Goal: Transaction & Acquisition: Purchase product/service

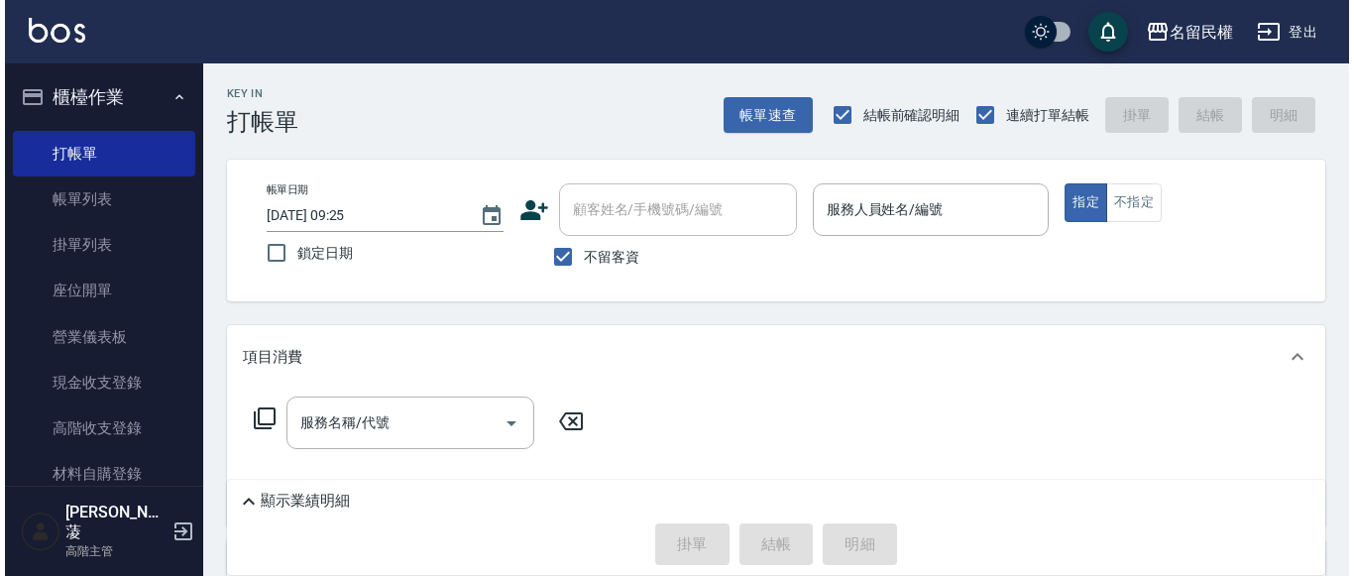
scroll to position [297, 0]
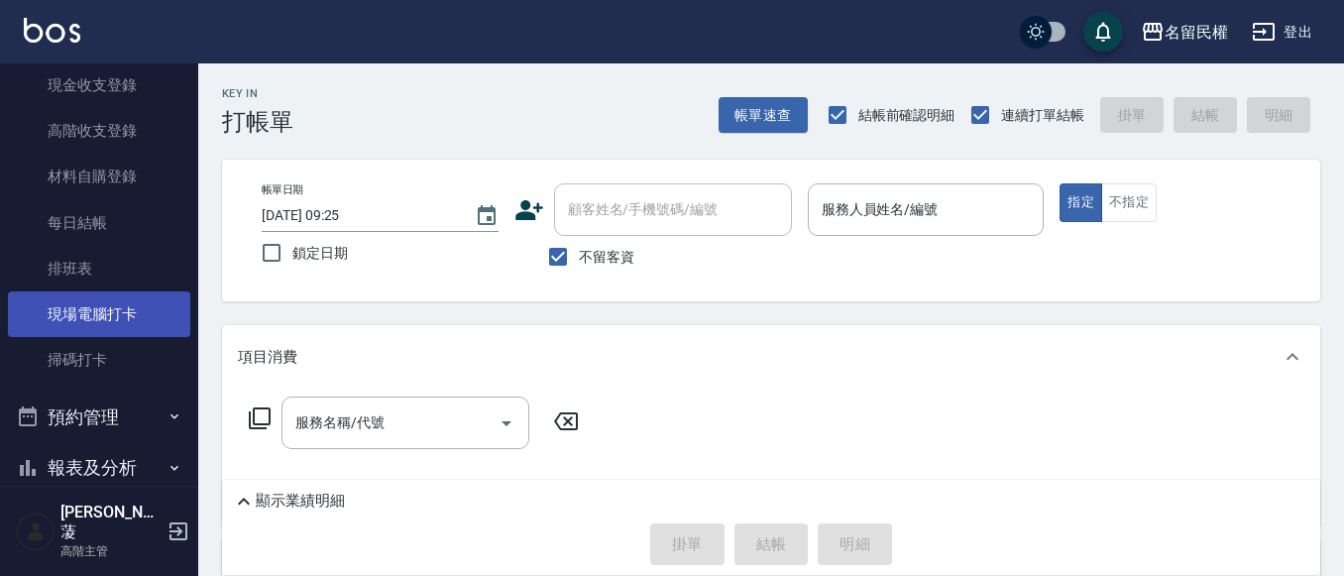
click at [93, 312] on link "現場電腦打卡" at bounding box center [99, 314] width 182 height 46
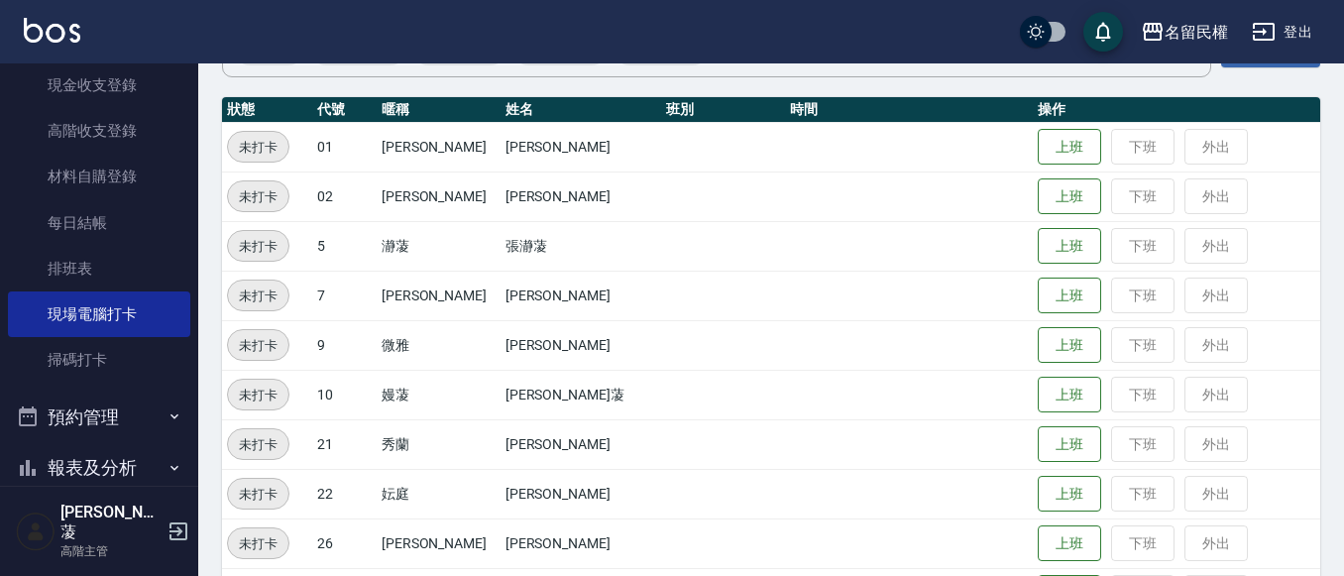
scroll to position [364, 0]
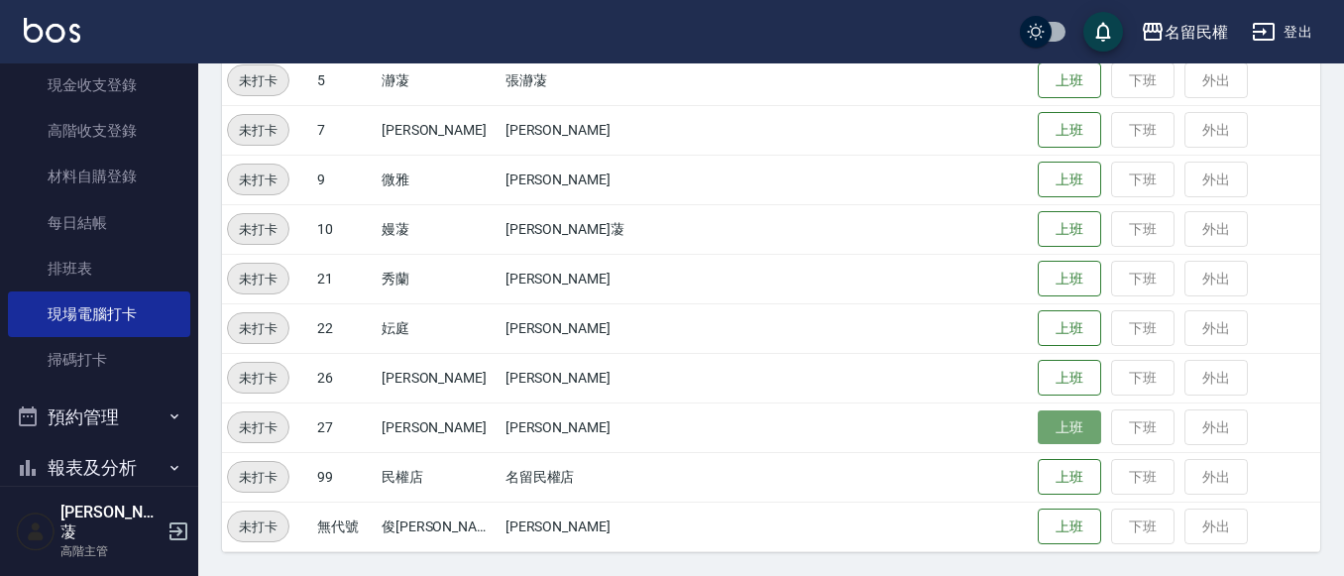
click at [1038, 432] on button "上班" at bounding box center [1069, 427] width 63 height 35
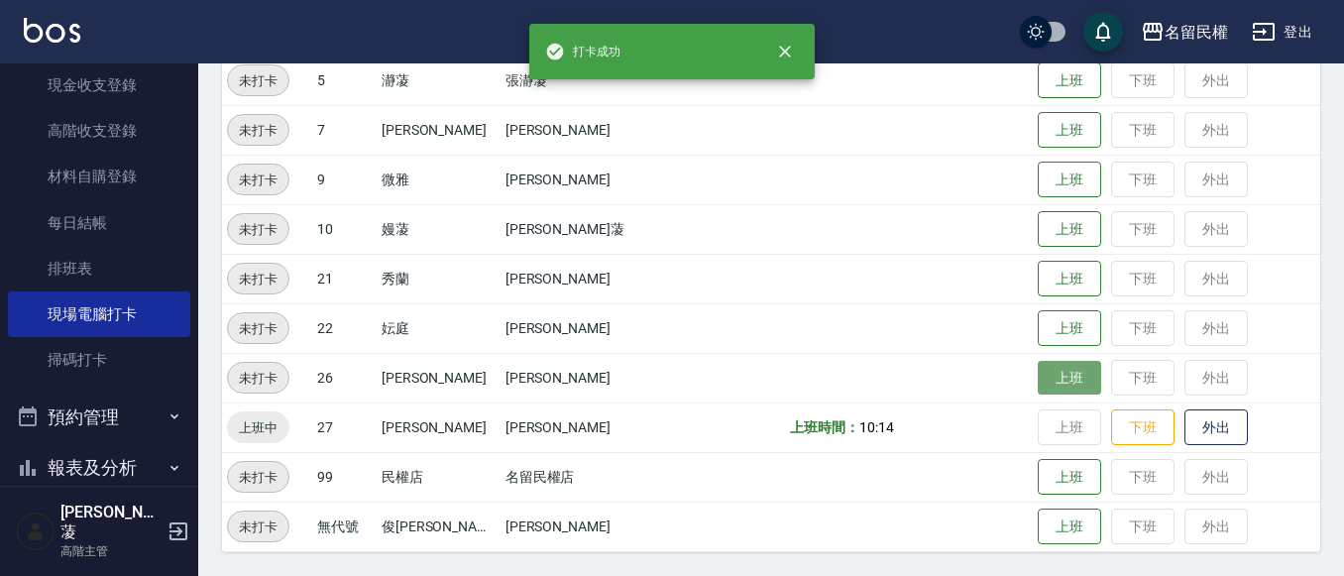
click at [1038, 380] on button "上班" at bounding box center [1069, 378] width 63 height 35
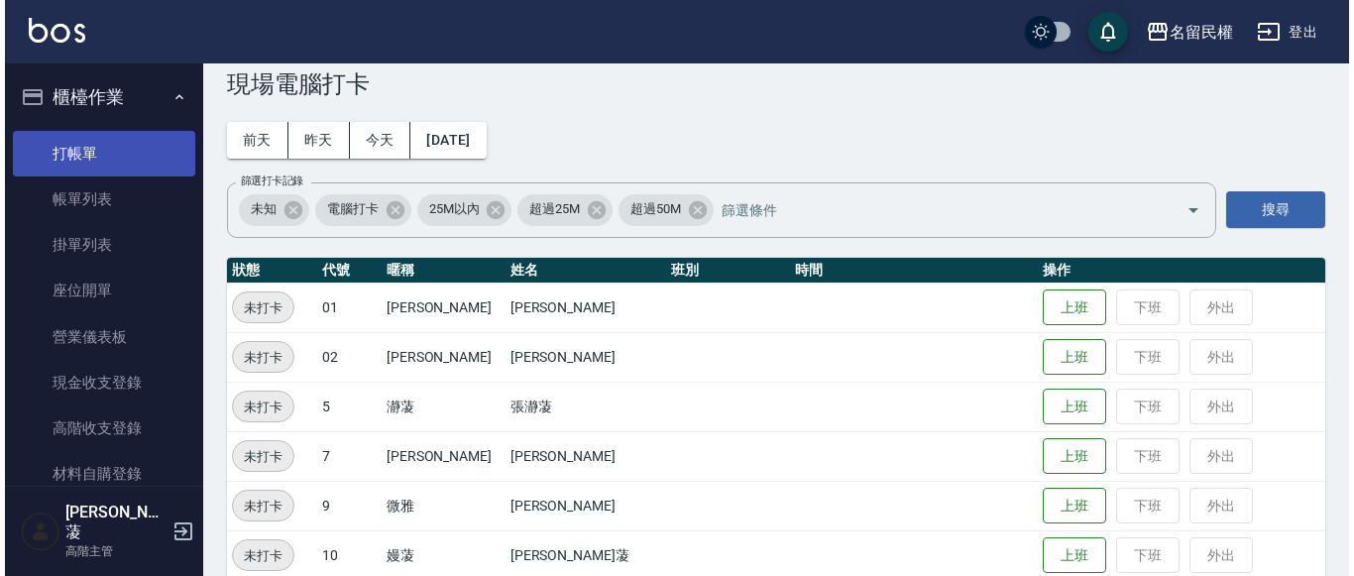
scroll to position [0, 0]
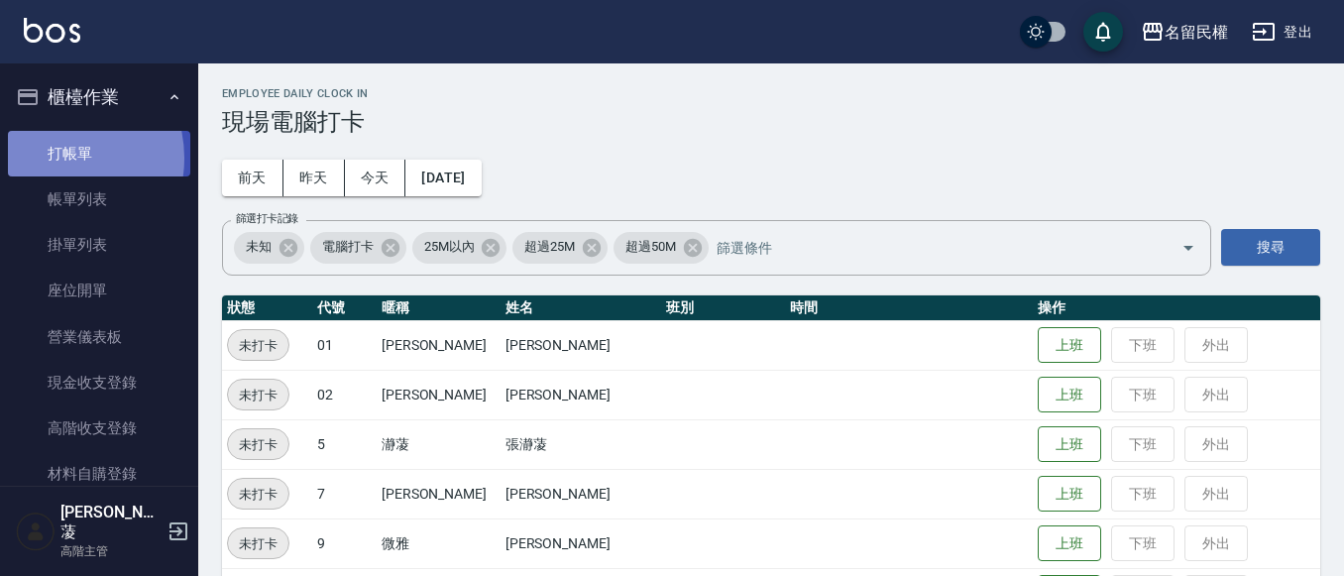
click at [55, 158] on link "打帳單" at bounding box center [99, 154] width 182 height 46
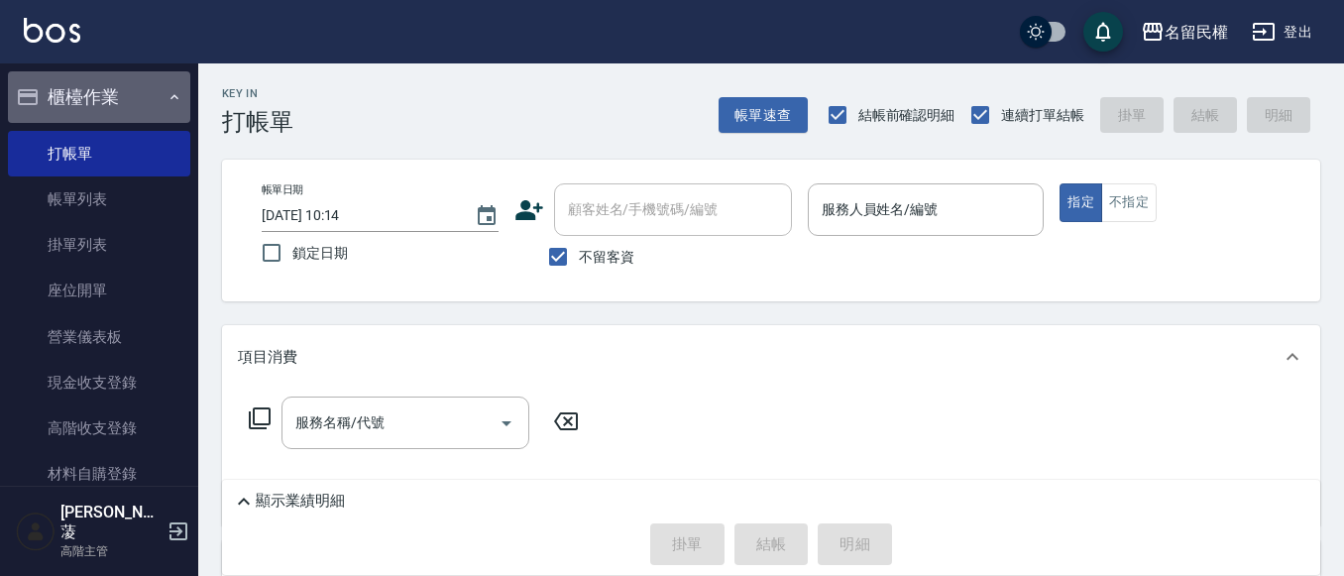
click at [167, 90] on icon "button" at bounding box center [174, 97] width 16 height 16
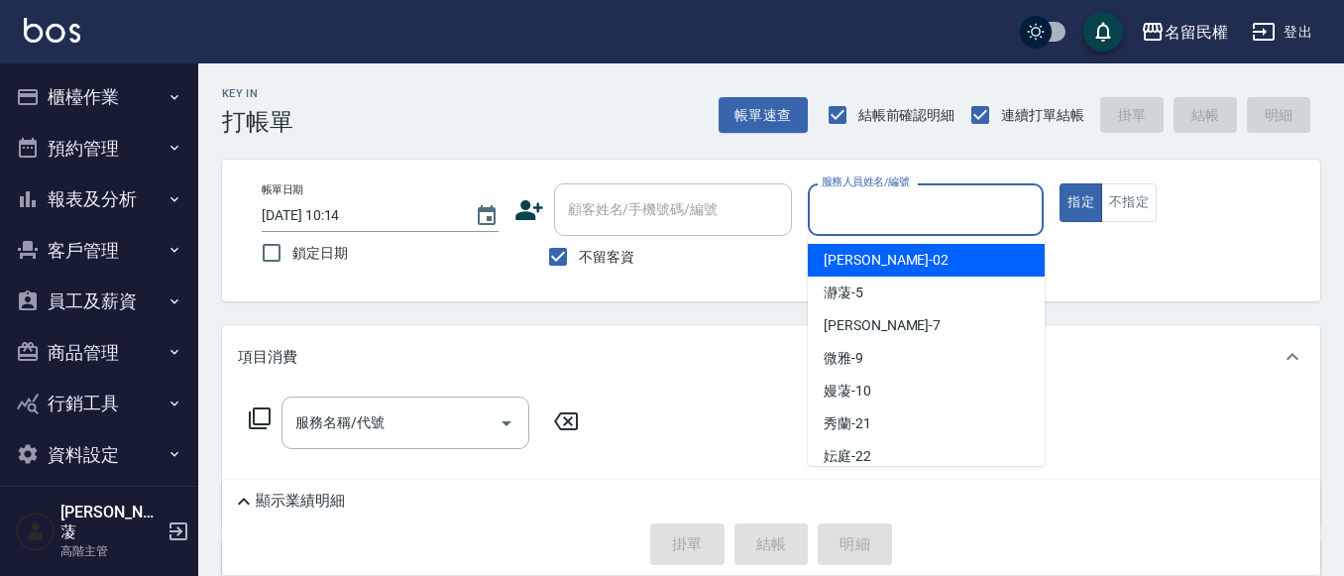
click at [904, 222] on input "服務人員姓名/編號" at bounding box center [926, 209] width 219 height 35
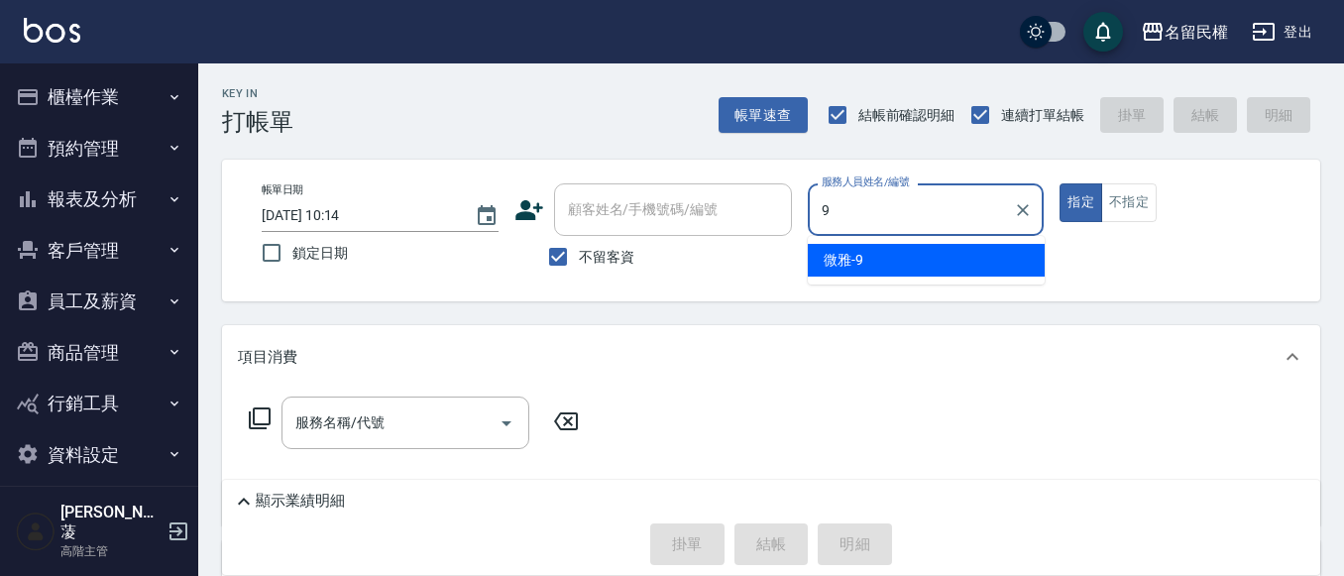
type input "微雅-9"
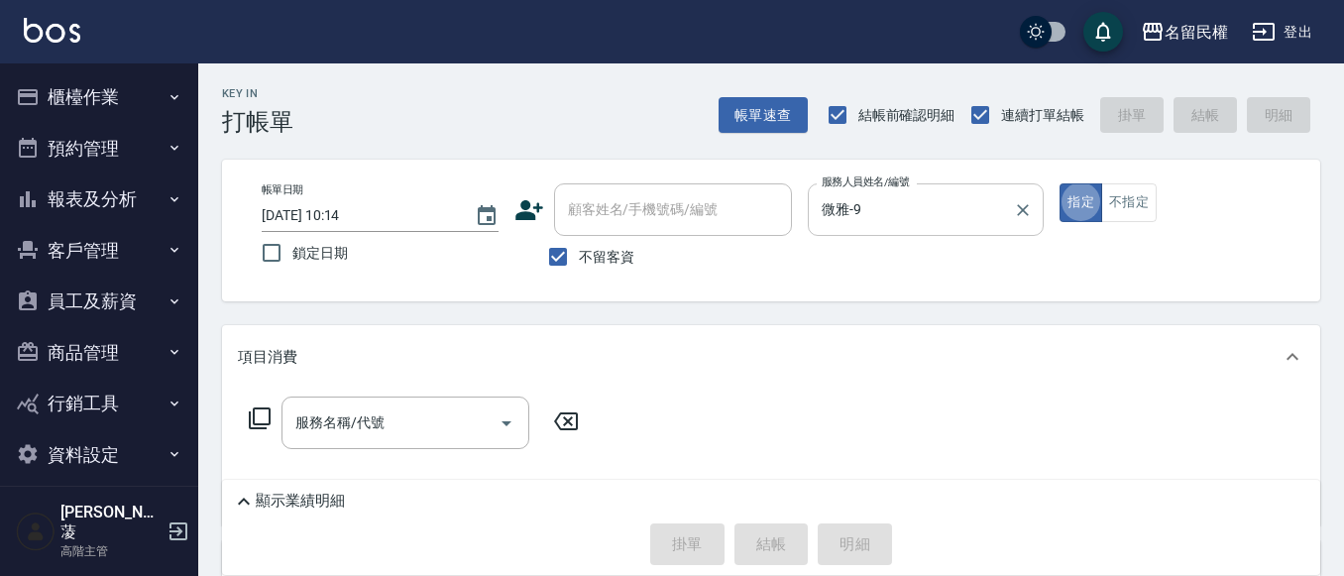
type button "true"
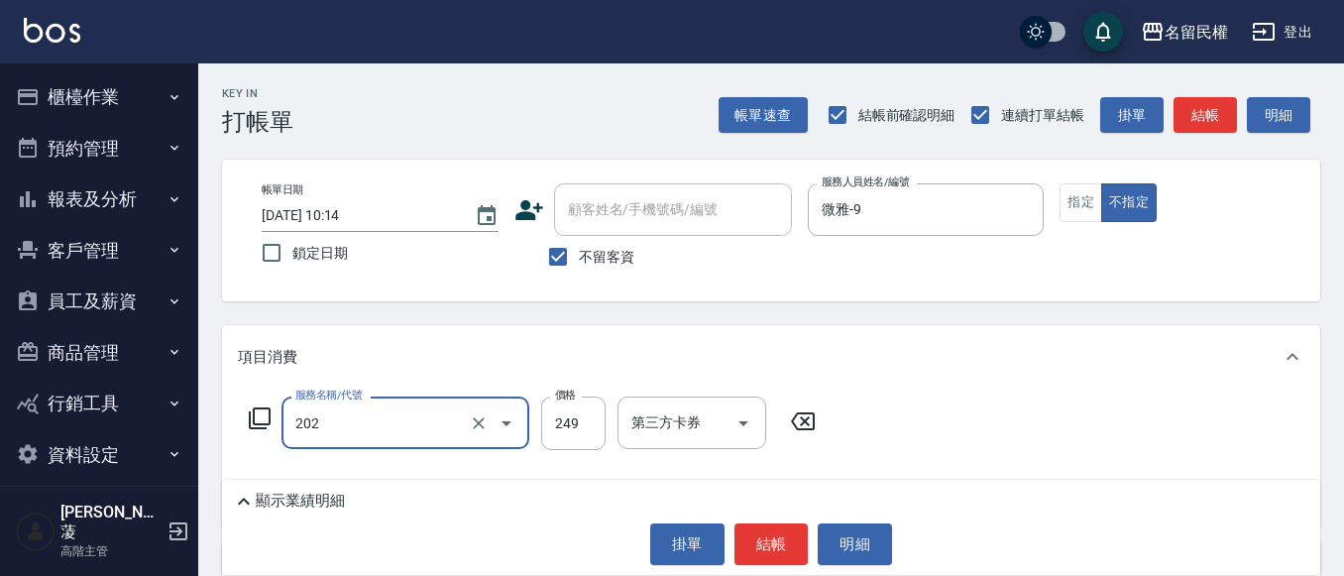
type input "不指定單剪(202)"
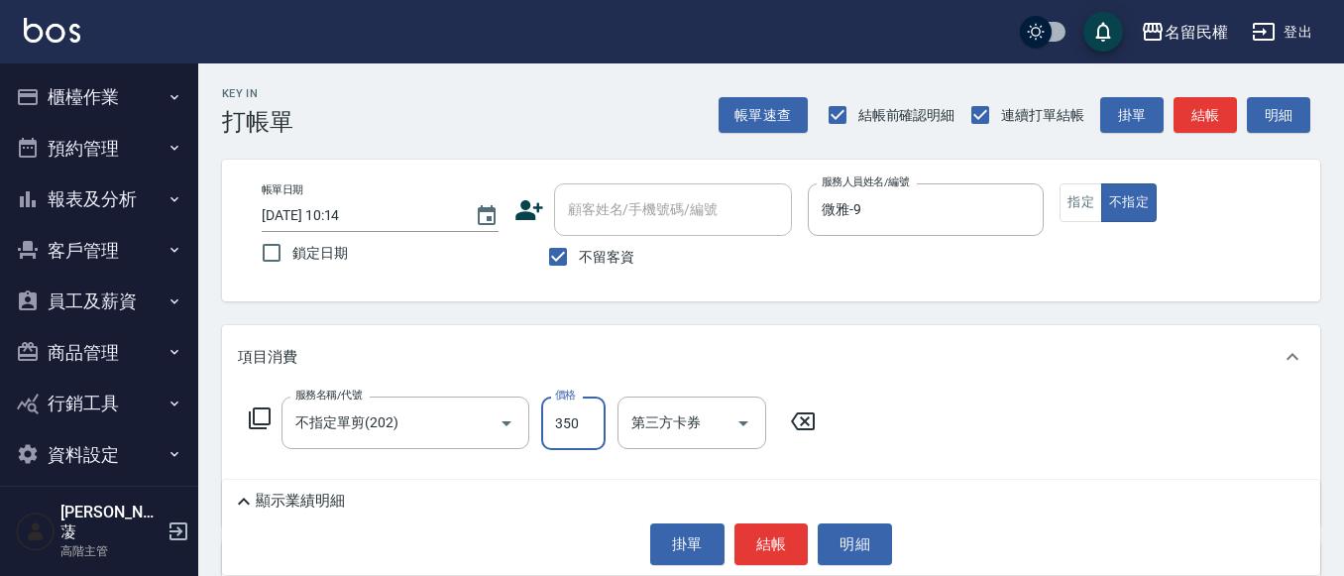
type input "350"
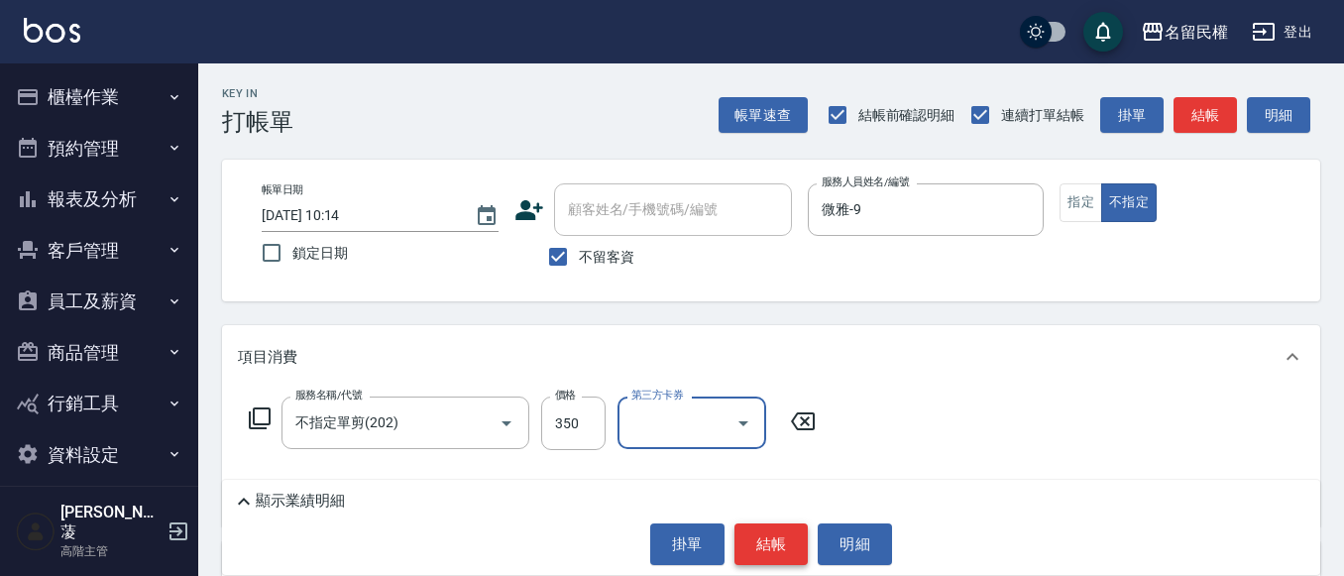
click at [791, 527] on button "結帳" at bounding box center [771, 544] width 74 height 42
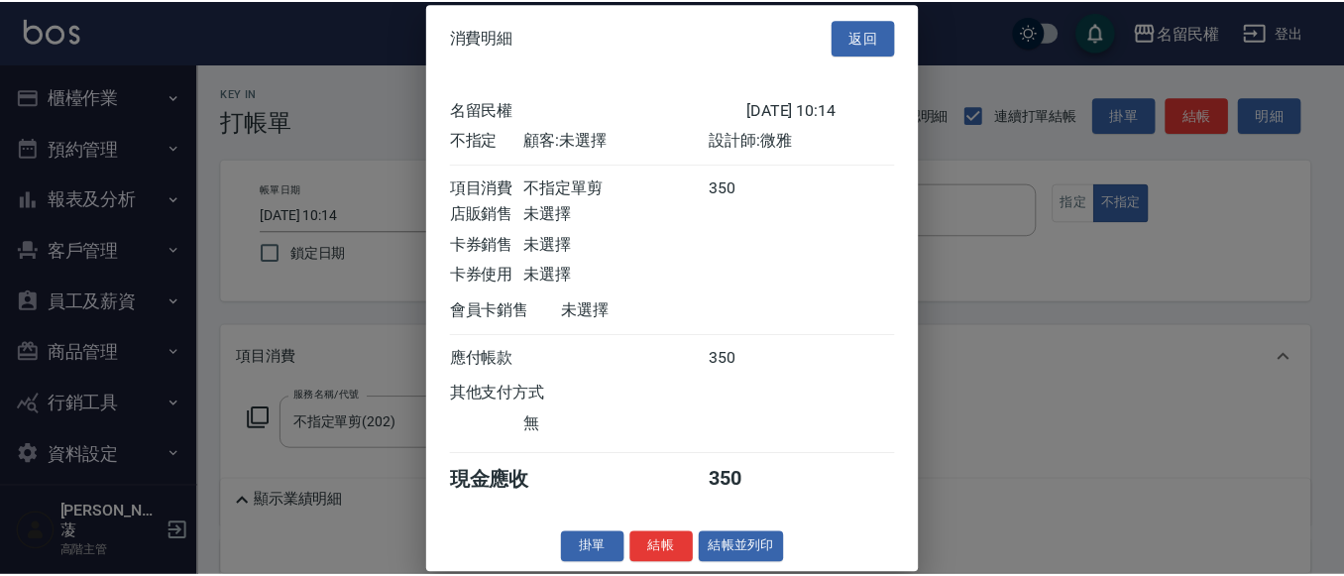
scroll to position [26, 0]
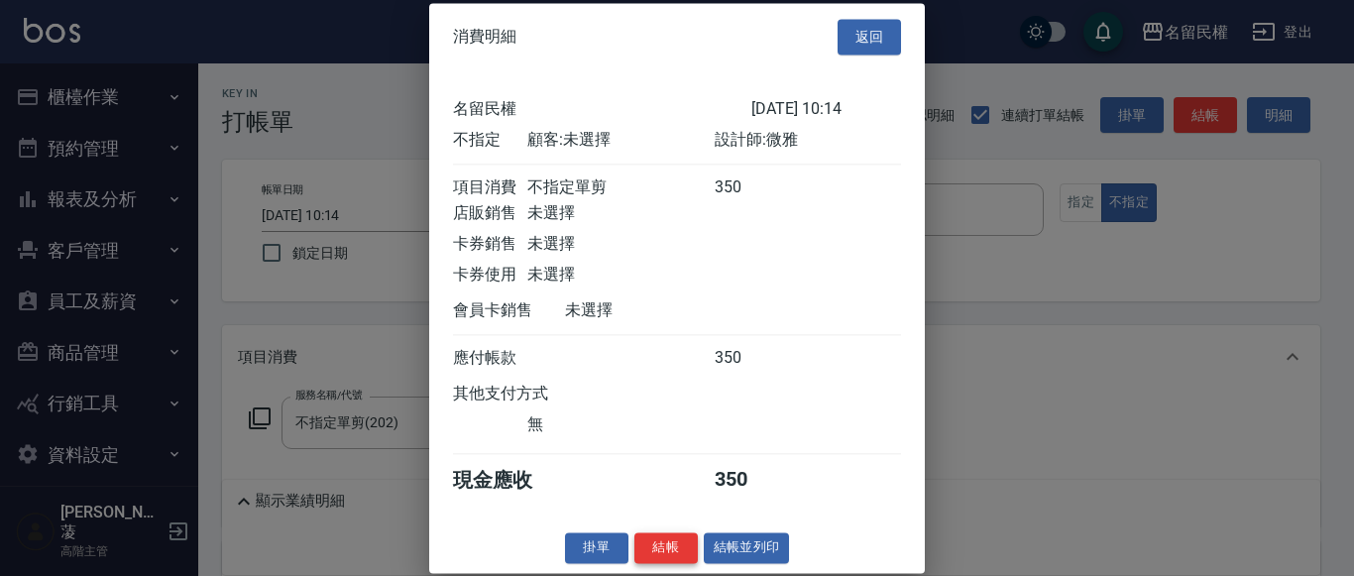
click at [674, 558] on button "結帳" at bounding box center [665, 547] width 63 height 31
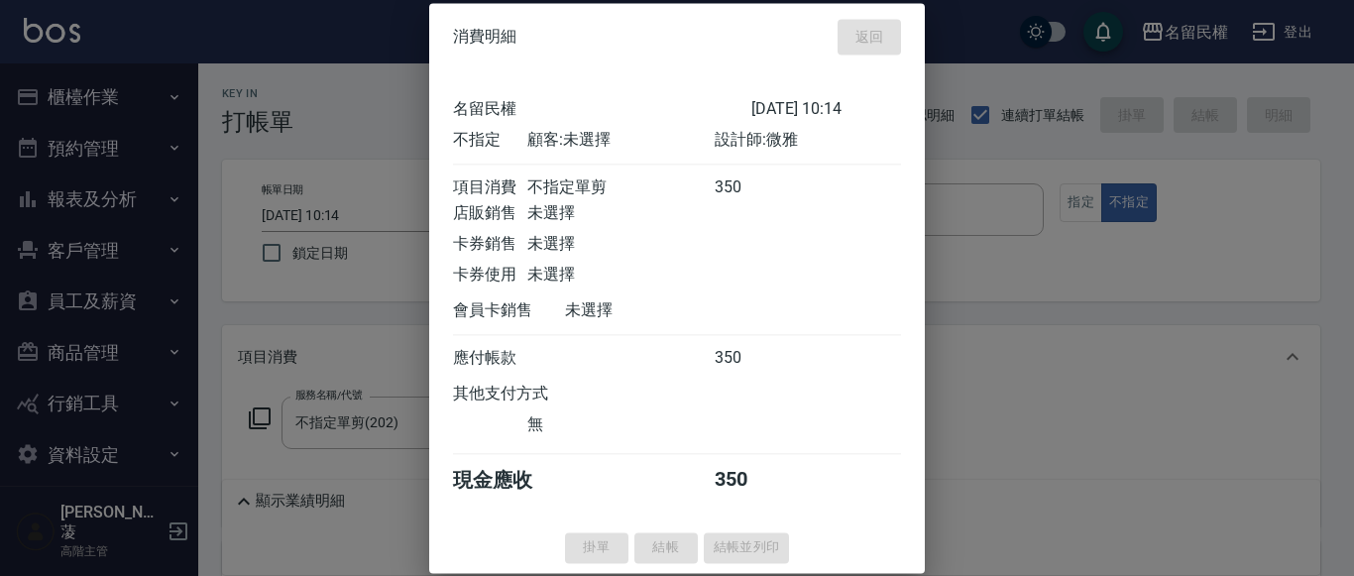
type input "[DATE] 10:36"
